Goal: Information Seeking & Learning: Learn about a topic

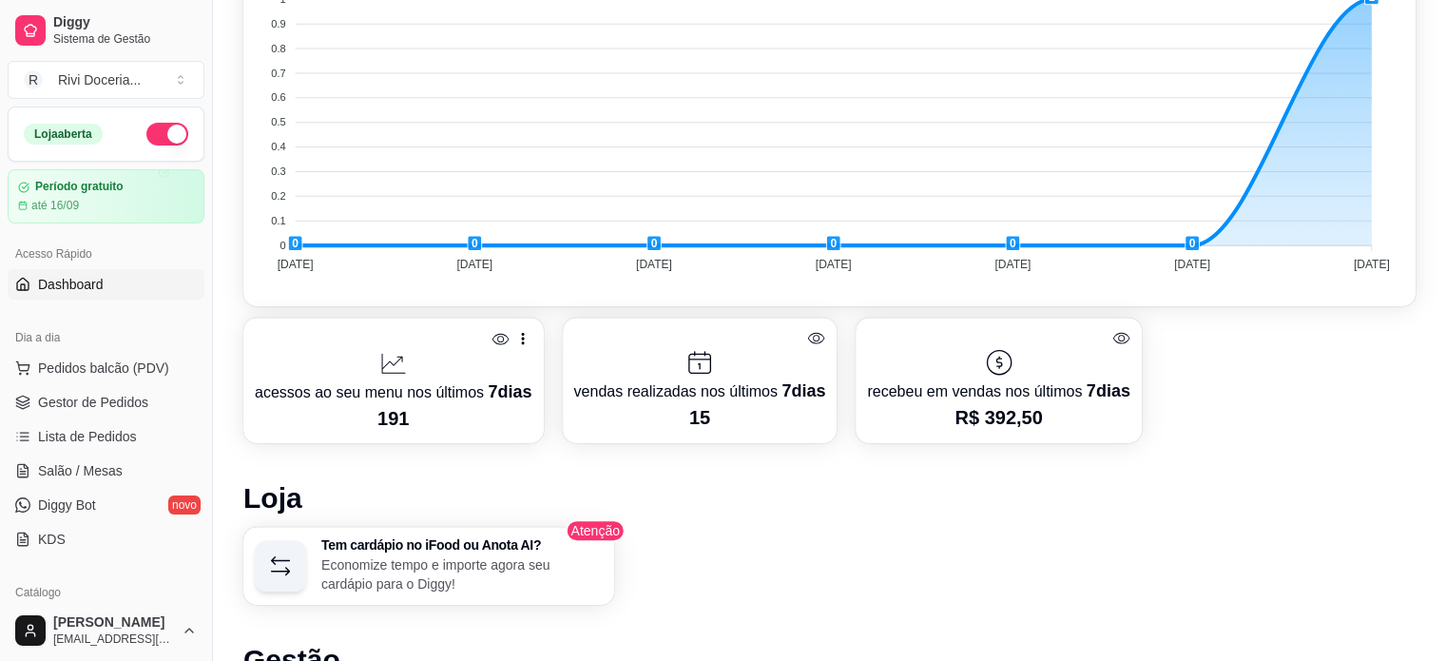
scroll to position [696, 0]
click at [1114, 338] on icon at bounding box center [1121, 337] width 18 height 18
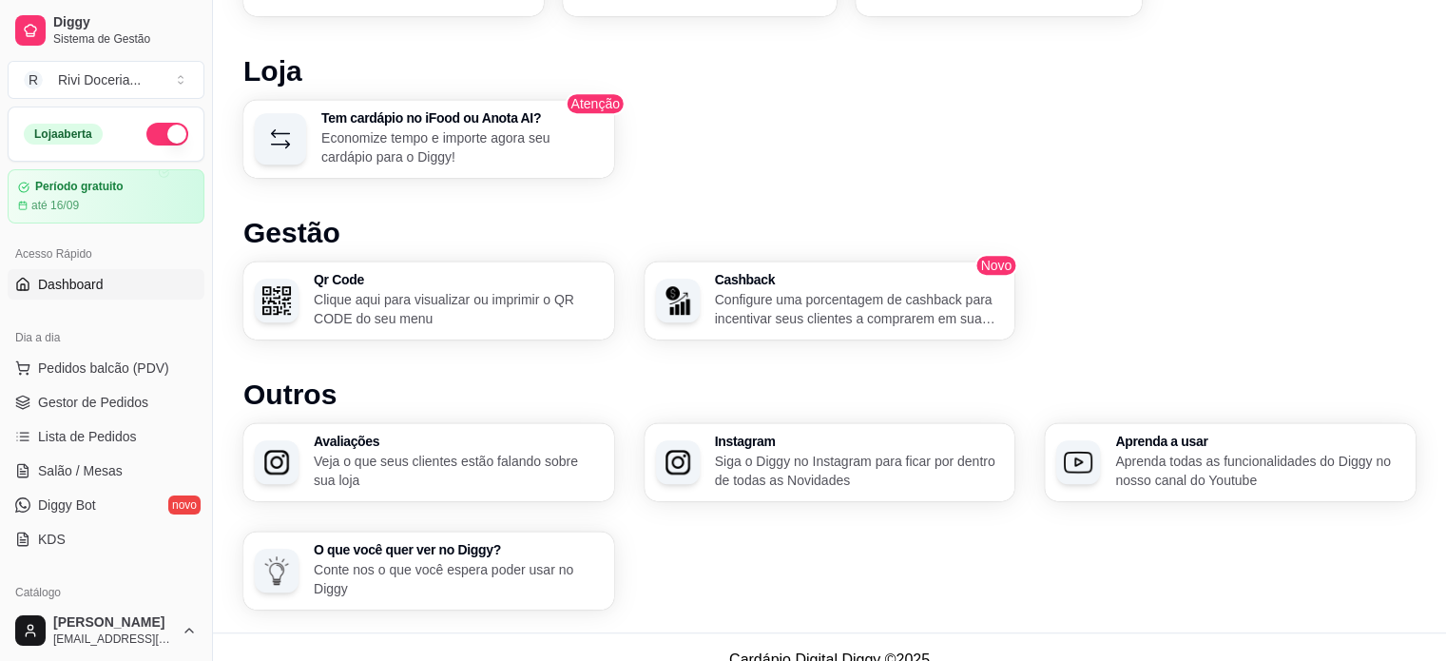
scroll to position [1145, 0]
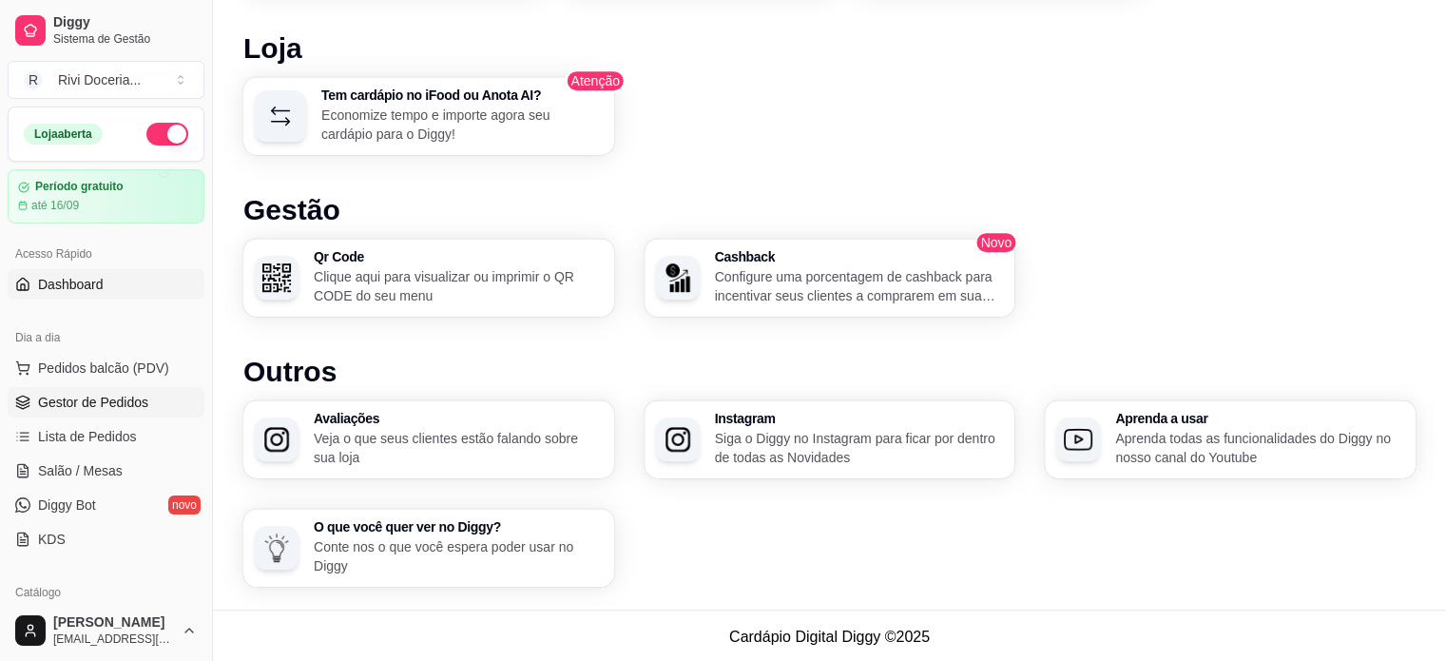
click at [103, 410] on span "Gestor de Pedidos" at bounding box center [93, 402] width 110 height 19
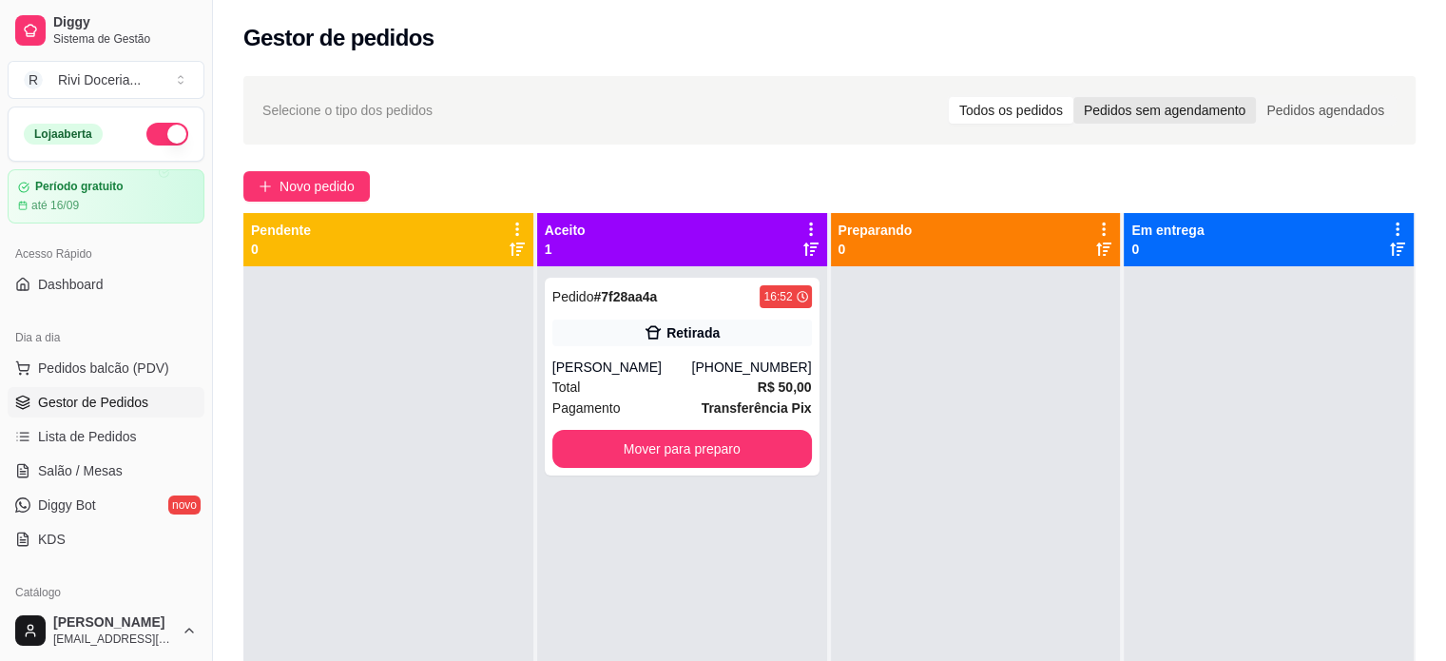
click at [1149, 109] on div "Pedidos sem agendamento" at bounding box center [1164, 110] width 183 height 27
click at [1073, 97] on input "Pedidos sem agendamento" at bounding box center [1073, 97] width 0 height 0
click at [1041, 102] on div "Todos os pedidos" at bounding box center [1011, 110] width 125 height 27
click at [949, 97] on input "Todos os pedidos" at bounding box center [949, 97] width 0 height 0
click at [80, 432] on span "Lista de Pedidos" at bounding box center [87, 436] width 99 height 19
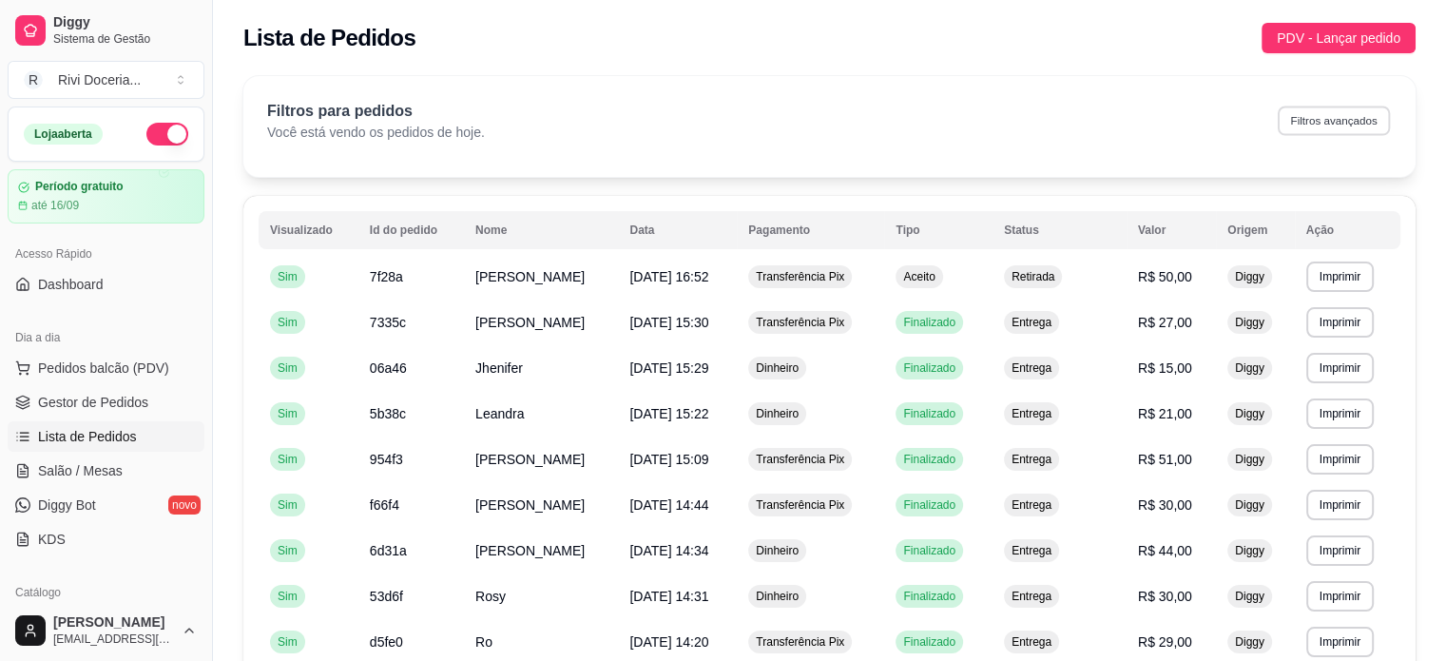
click at [1354, 128] on button "Filtros avançados" at bounding box center [1334, 120] width 112 height 29
select select "0"
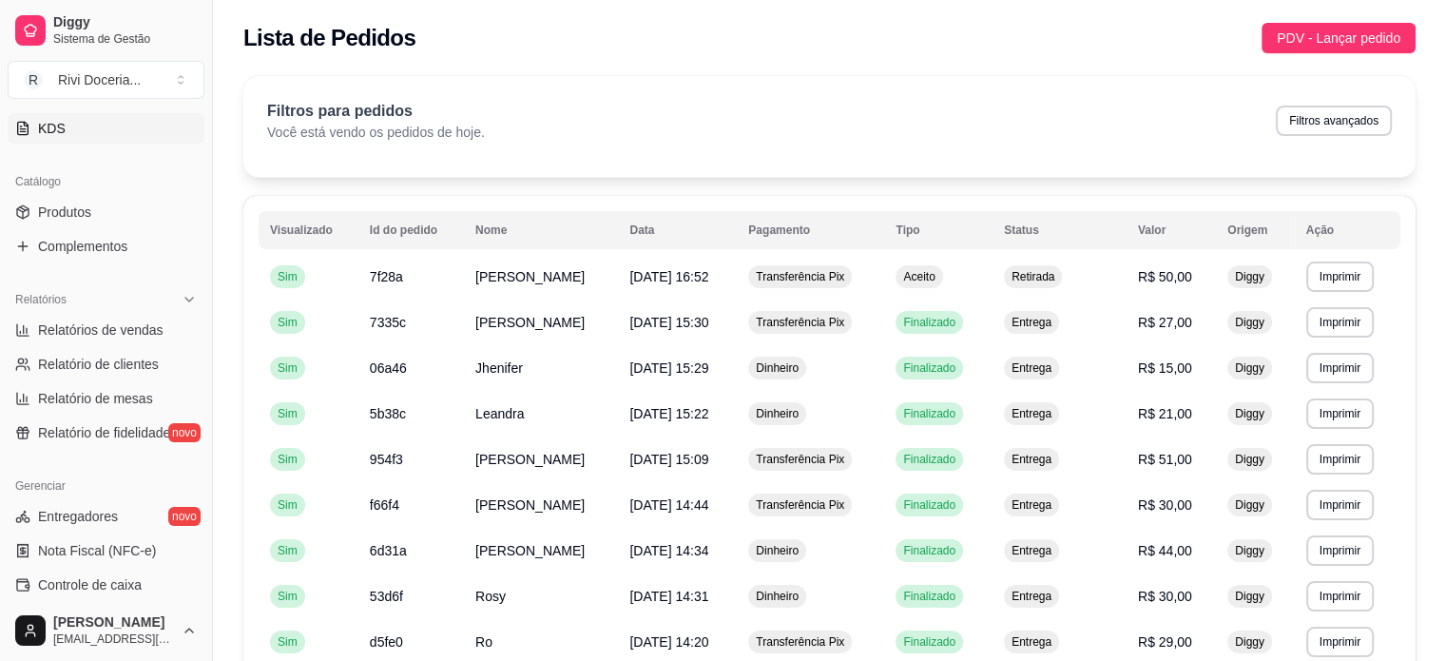
scroll to position [413, 0]
click at [87, 436] on span "Relatório de fidelidade" at bounding box center [104, 430] width 132 height 19
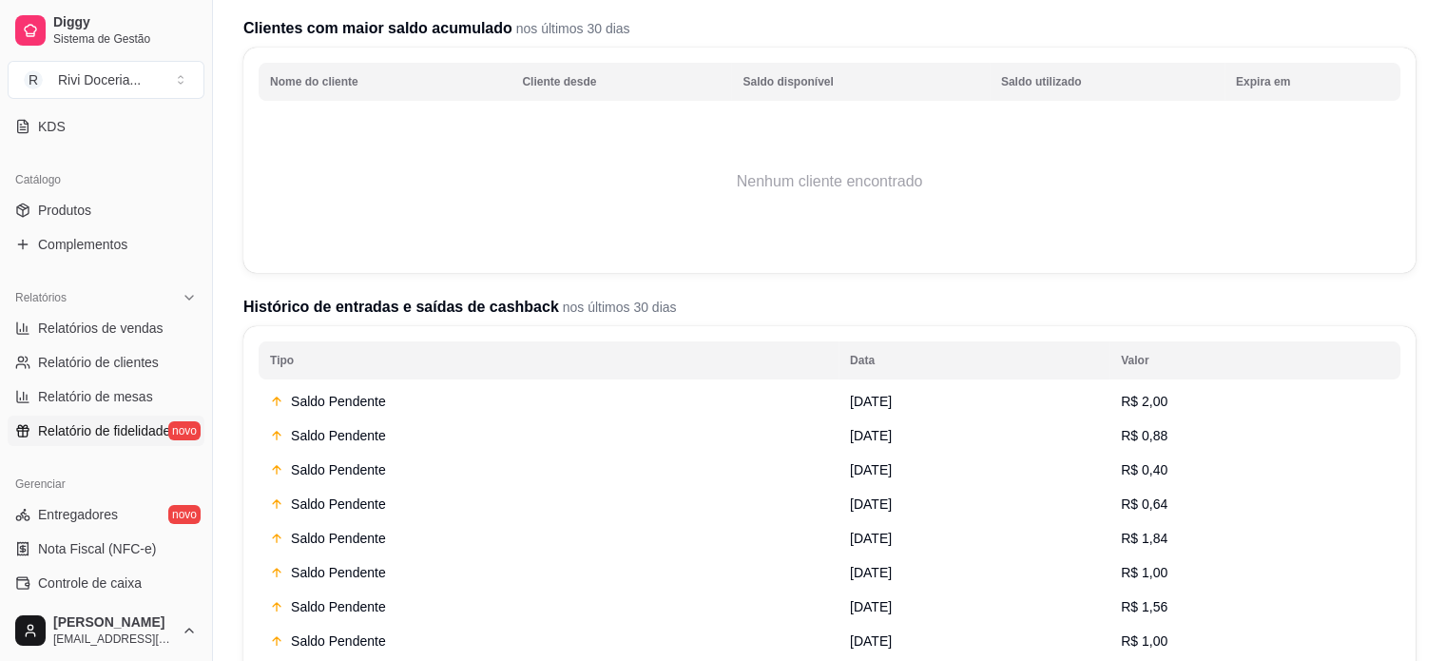
scroll to position [231, 0]
click at [135, 361] on span "Relatório de clientes" at bounding box center [98, 362] width 121 height 19
select select "30"
select select "HIGHEST_TOTAL_SPENT_WITH_ORDERS"
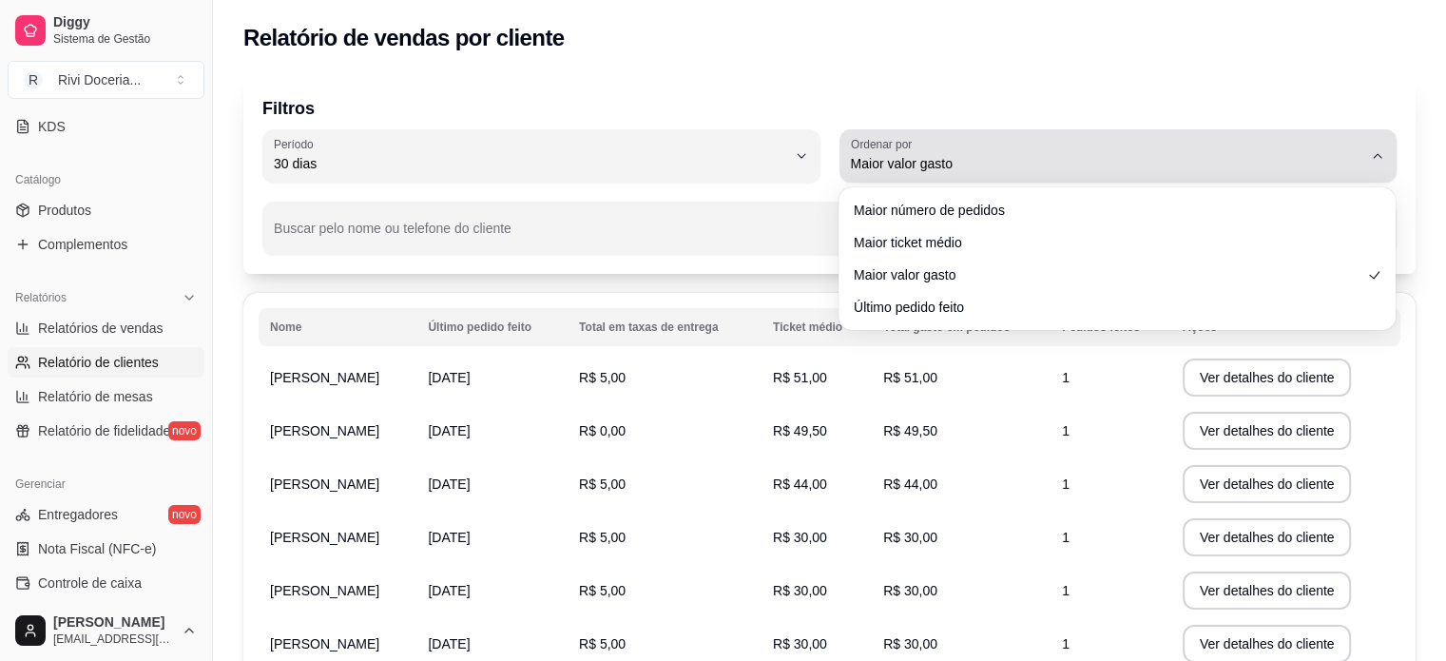
click at [1346, 166] on span "Maior valor gasto" at bounding box center [1107, 163] width 512 height 19
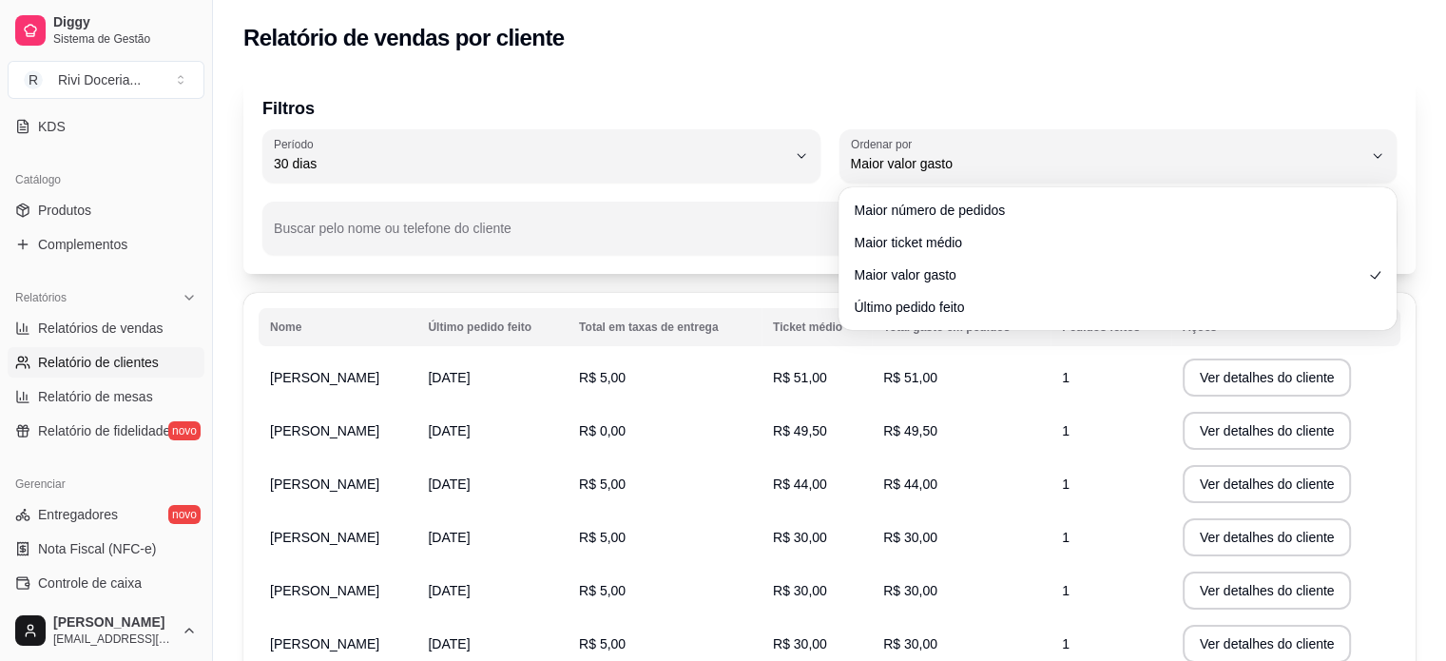
click at [1006, 388] on td "R$ 51,00" at bounding box center [961, 377] width 179 height 53
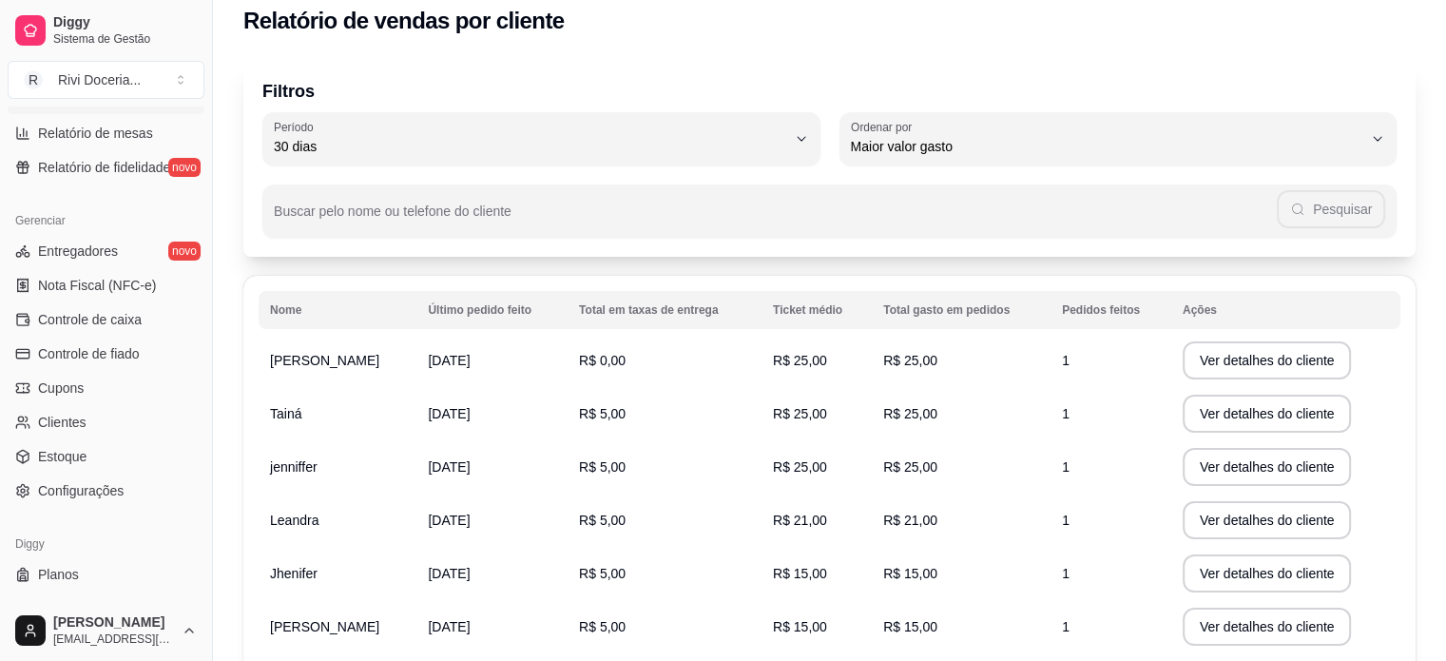
scroll to position [685, 0]
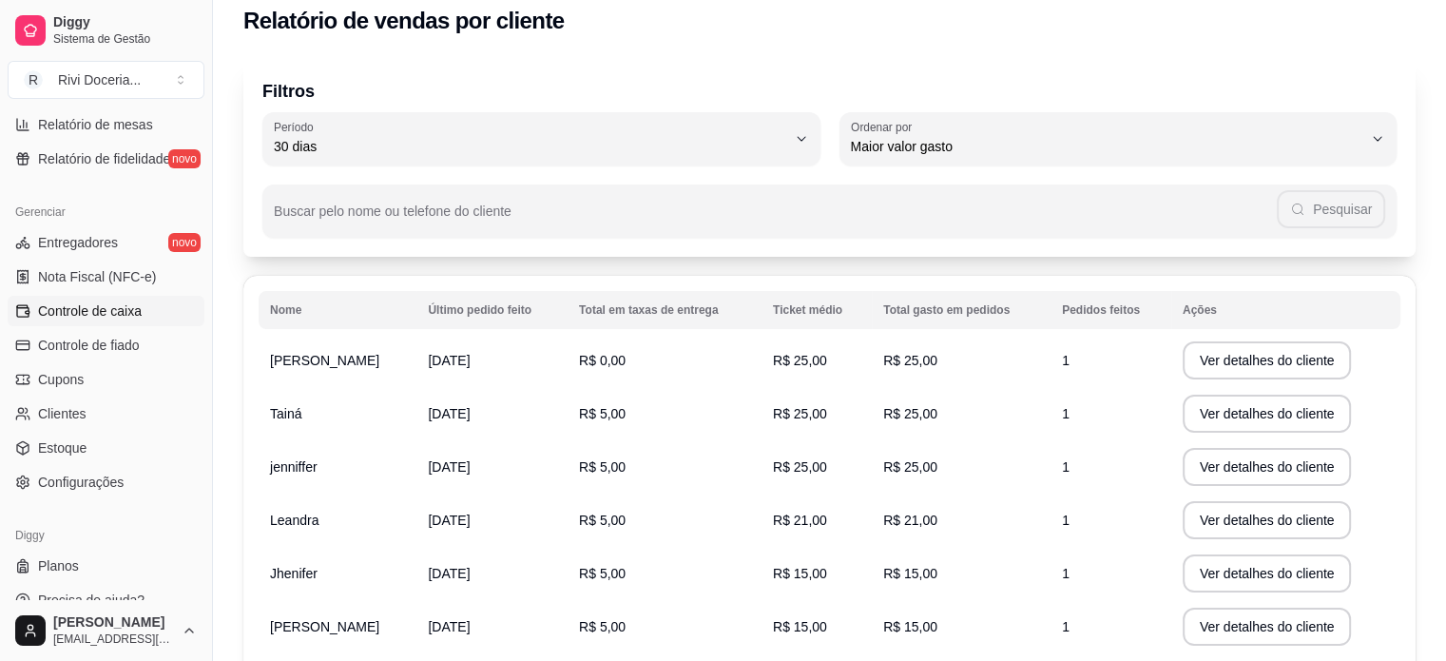
click at [73, 317] on span "Controle de caixa" at bounding box center [90, 310] width 104 height 19
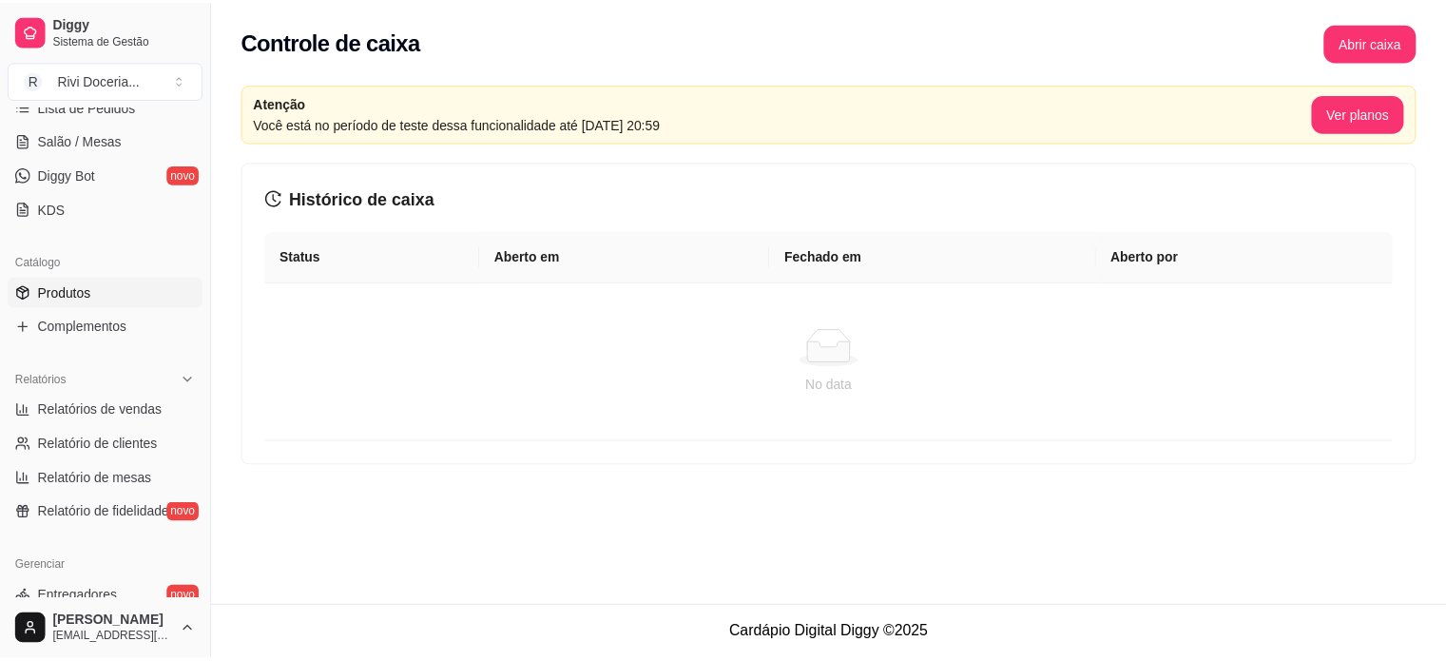
scroll to position [331, 0]
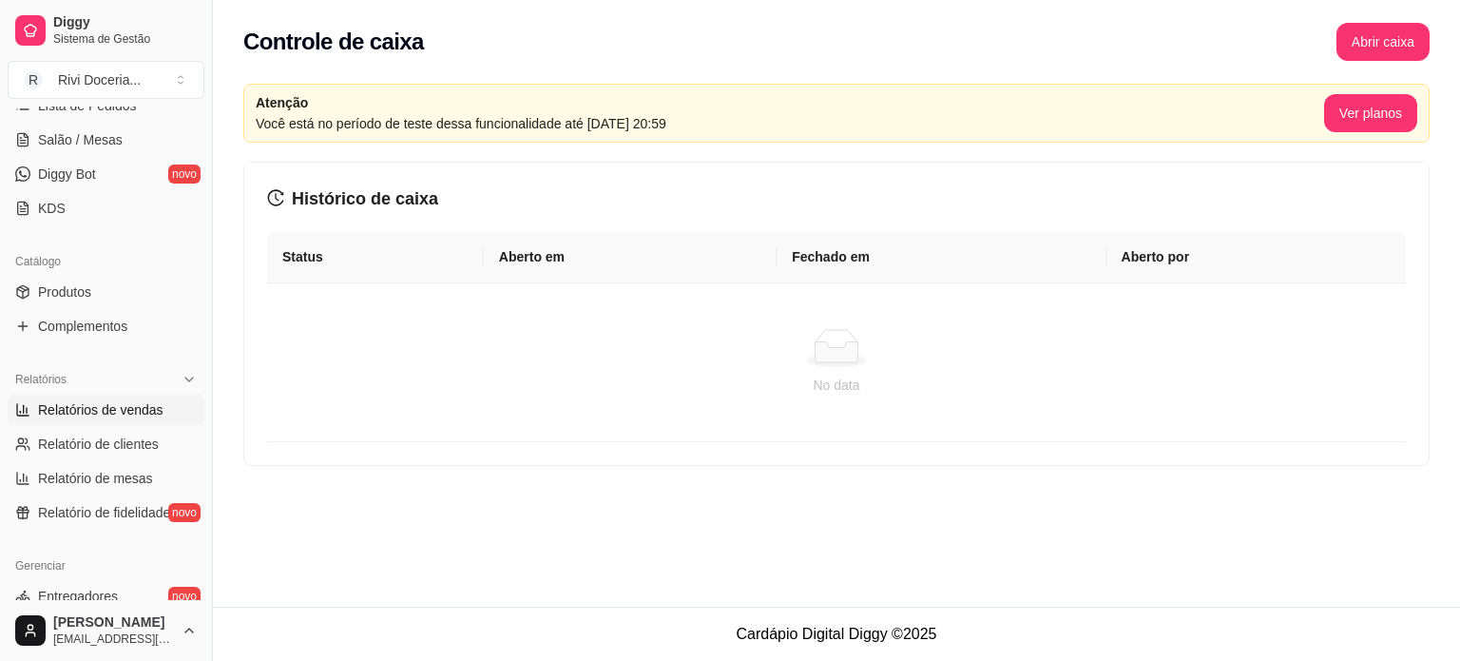
click at [95, 416] on span "Relatórios de vendas" at bounding box center [101, 409] width 126 height 19
select select "ALL"
select select "0"
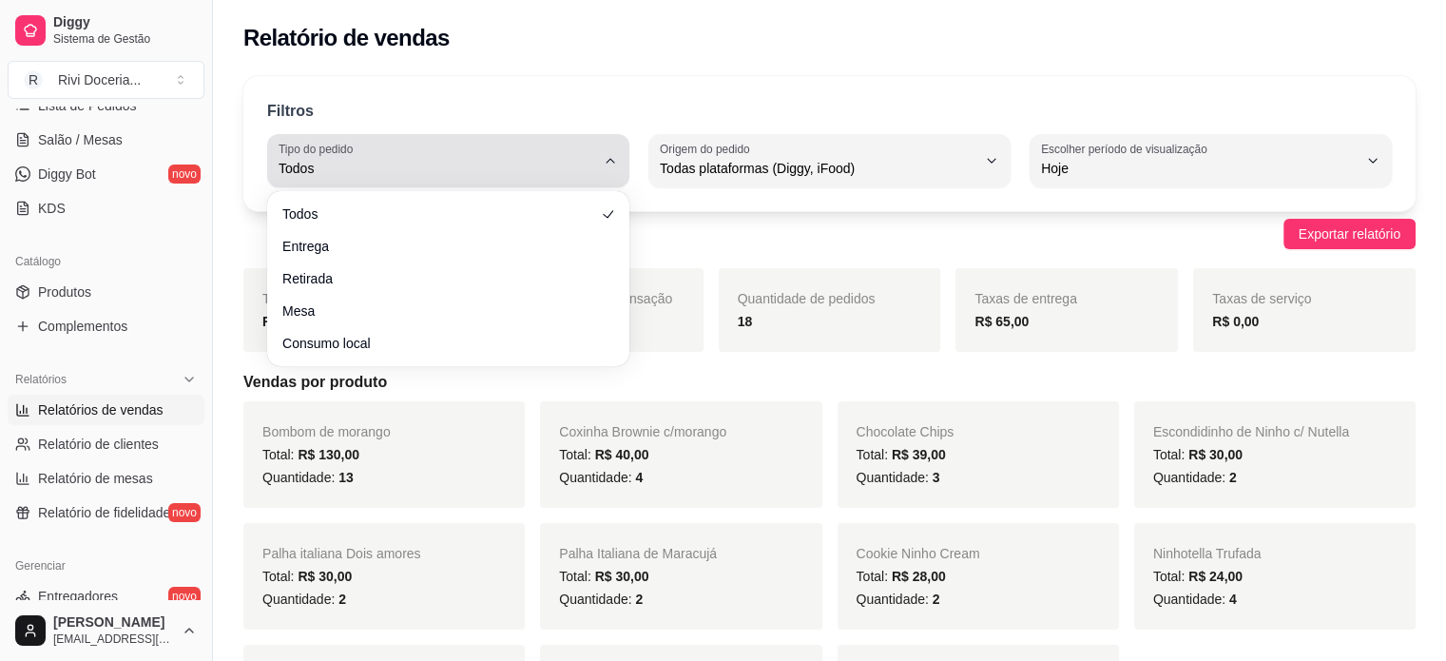
click at [527, 145] on div "Todos" at bounding box center [437, 161] width 317 height 38
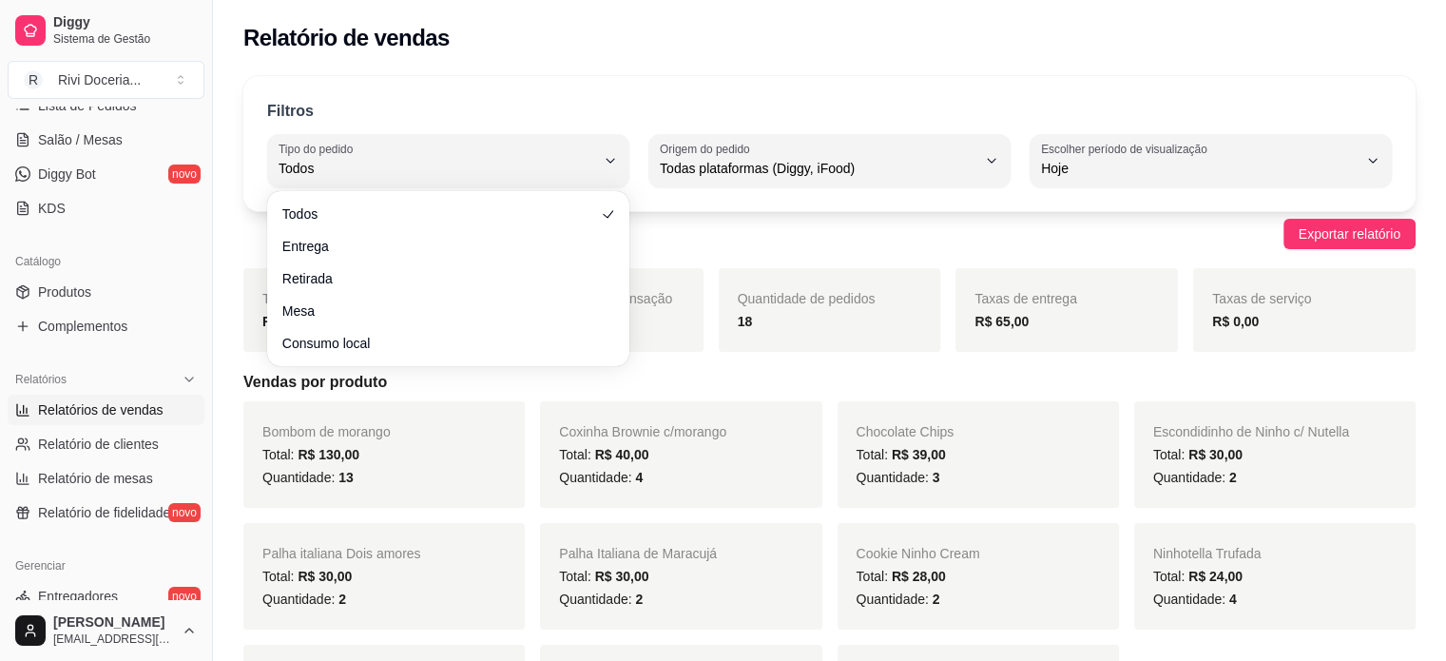
click at [638, 119] on div "Filtros" at bounding box center [829, 111] width 1125 height 23
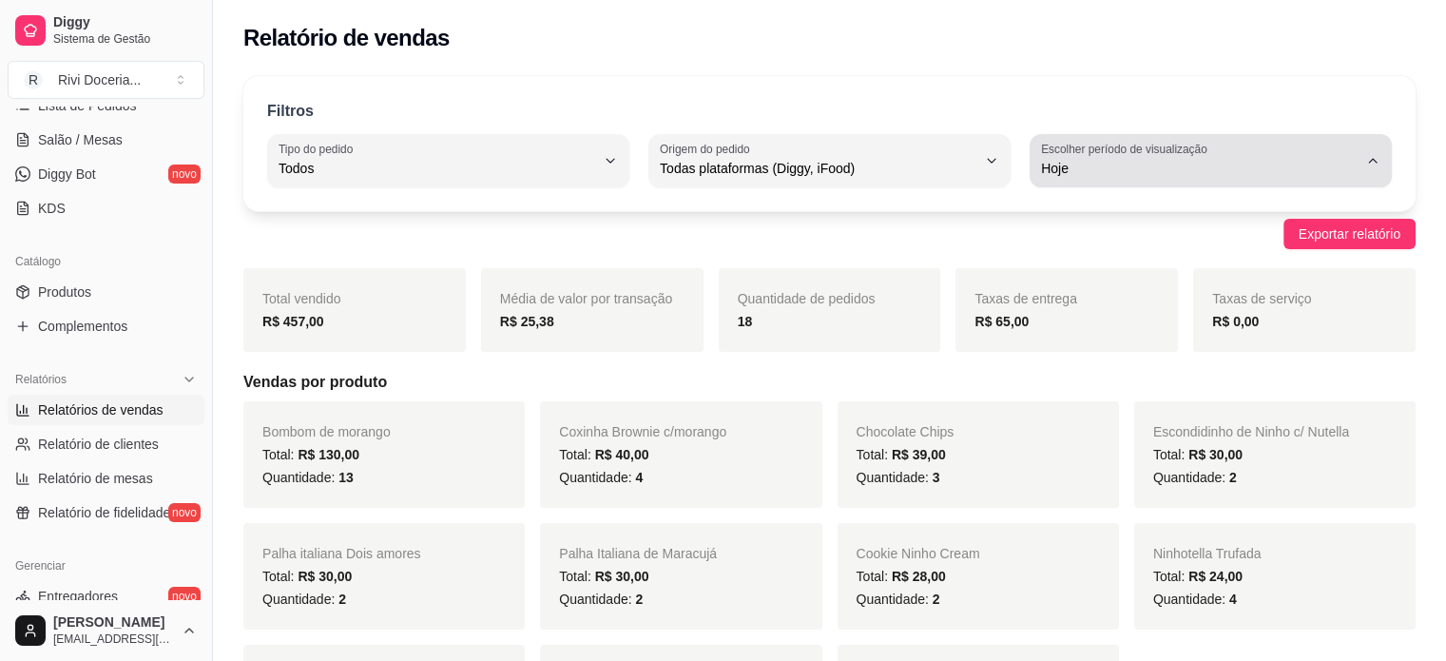
click at [1070, 174] on span "Hoje" at bounding box center [1199, 168] width 317 height 19
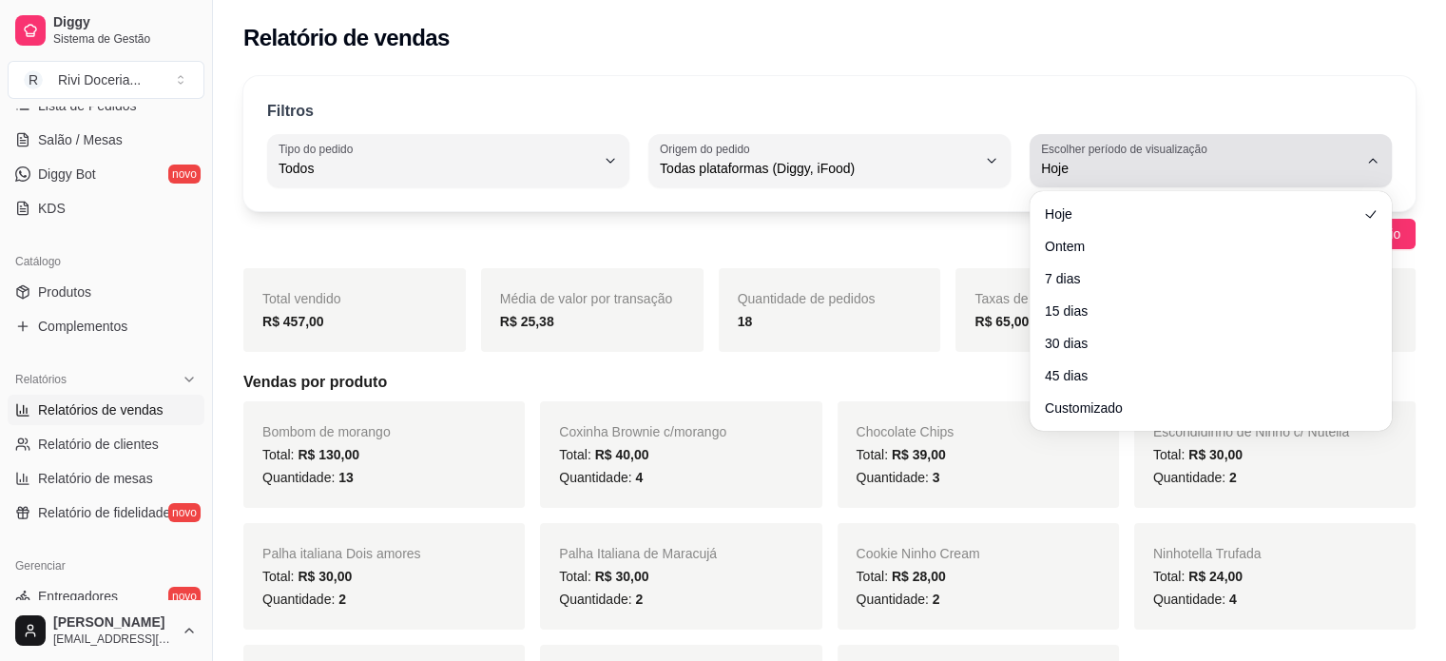
click at [1070, 174] on span "Hoje" at bounding box center [1199, 168] width 317 height 19
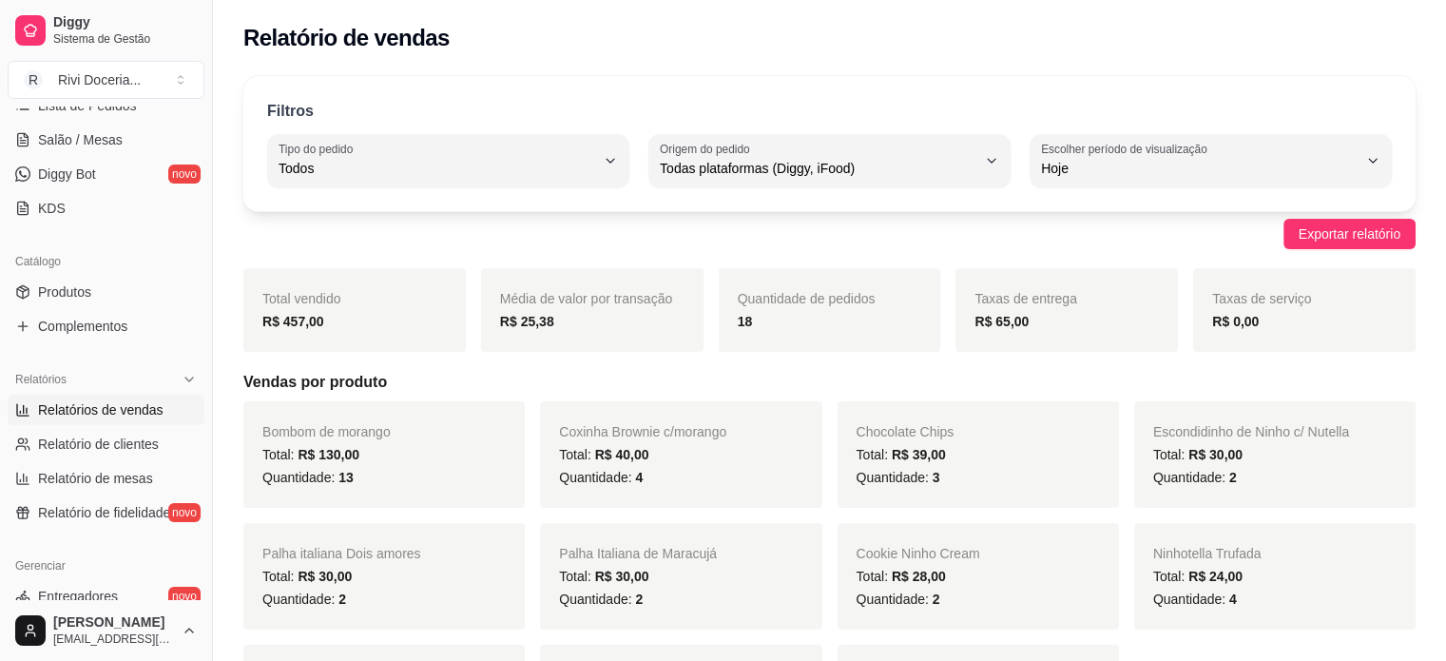
click at [937, 220] on div "Exportar relatório" at bounding box center [829, 234] width 1172 height 30
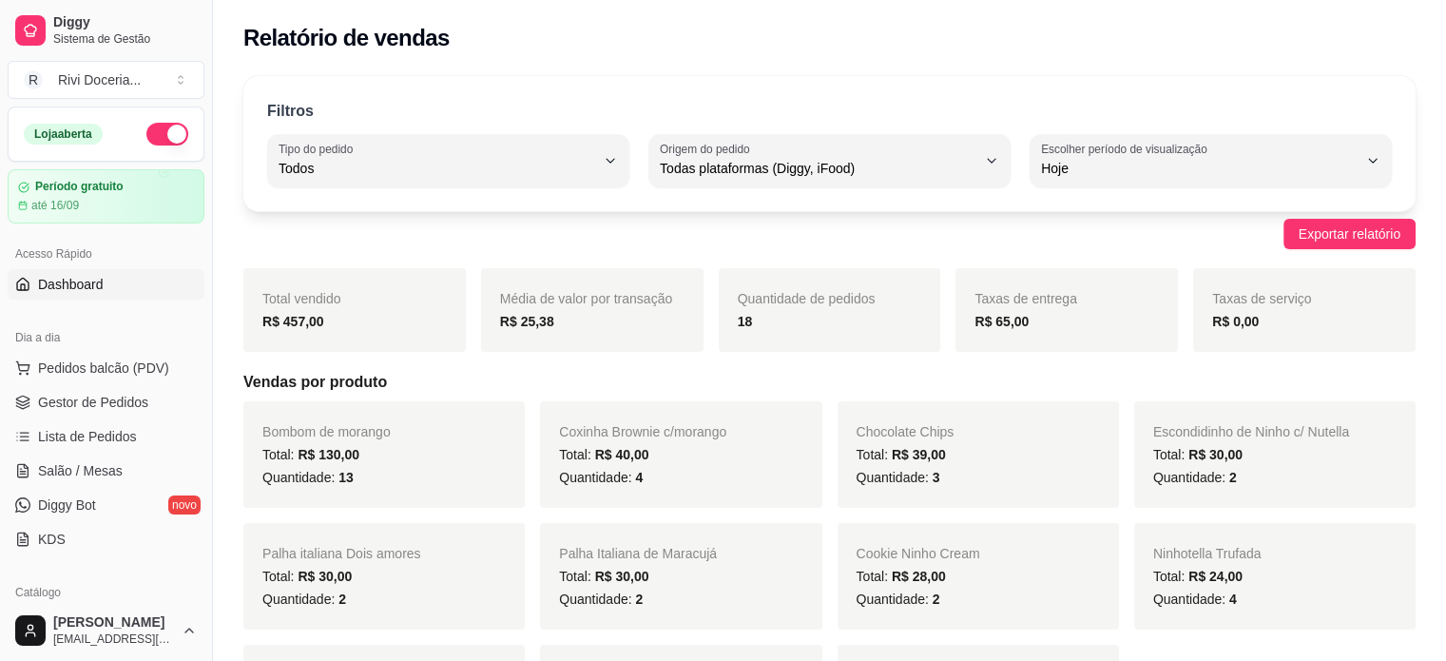
click at [81, 281] on span "Dashboard" at bounding box center [71, 284] width 66 height 19
